Goal: Information Seeking & Learning: Learn about a topic

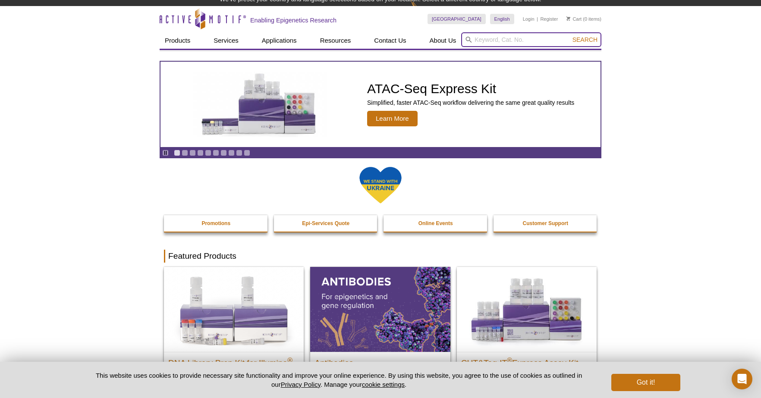
click at [481, 38] on input "search" at bounding box center [531, 39] width 140 height 15
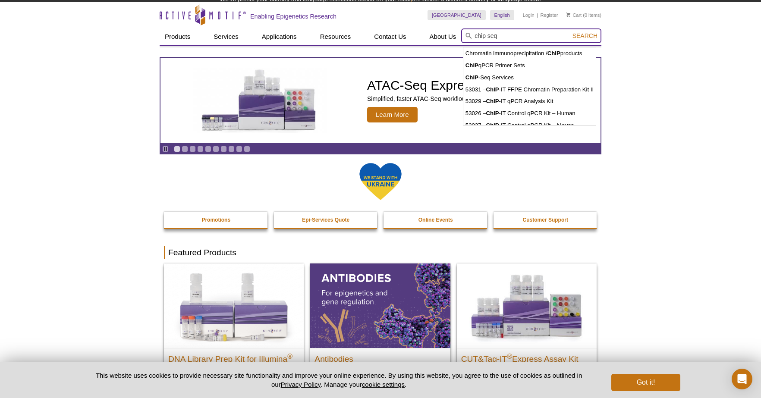
type input "chip seq"
click at [570, 32] on button "Search" at bounding box center [585, 36] width 30 height 8
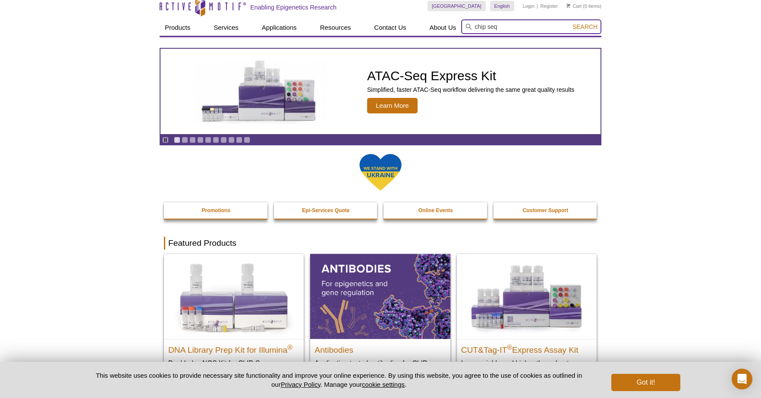
scroll to position [3, 0]
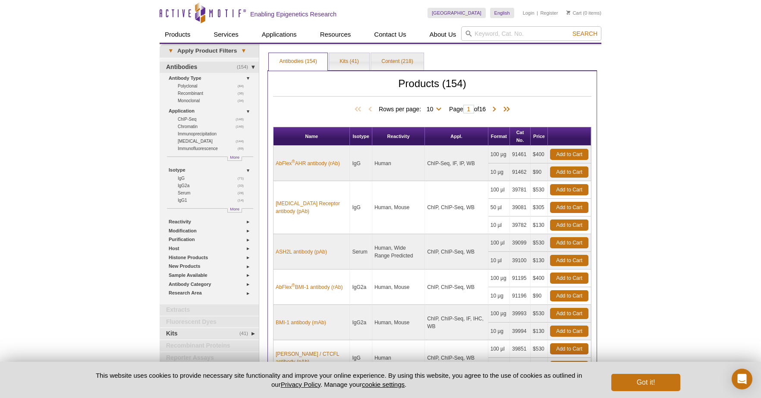
click at [104, 127] on div "Active Motif Logo Enabling Epigenetics Research 0 Search Skip to content Active…" at bounding box center [380, 332] width 761 height 665
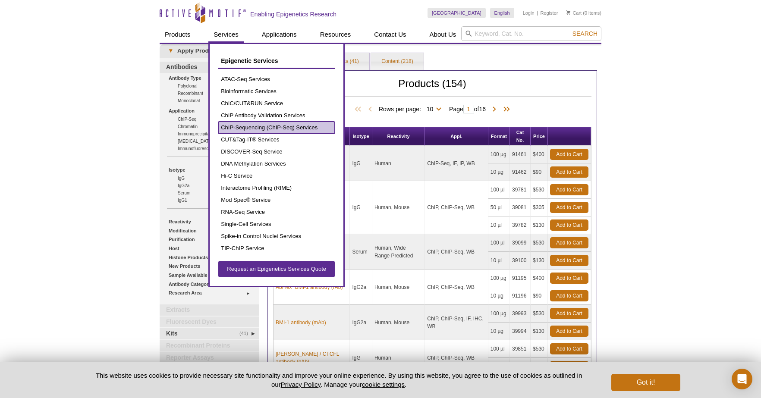
click at [244, 126] on link "ChIP-Sequencing (ChIP-Seq) Services" at bounding box center [276, 128] width 116 height 12
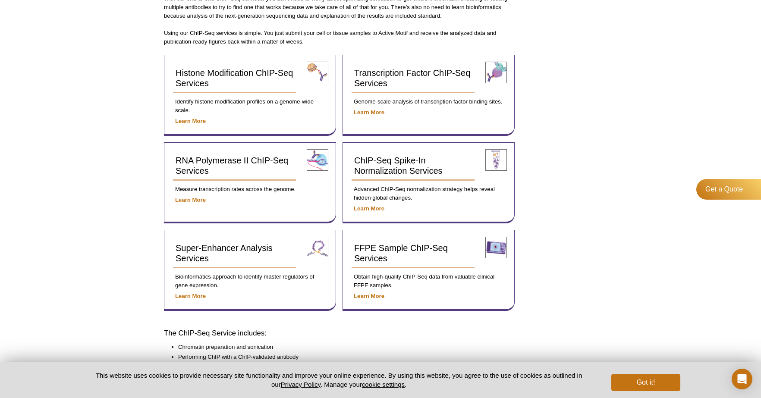
scroll to position [296, 0]
